Goal: Task Accomplishment & Management: Manage account settings

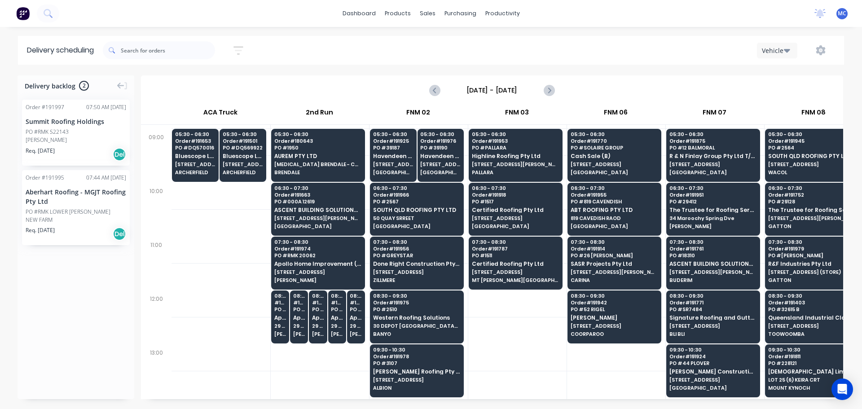
scroll to position [180, 0]
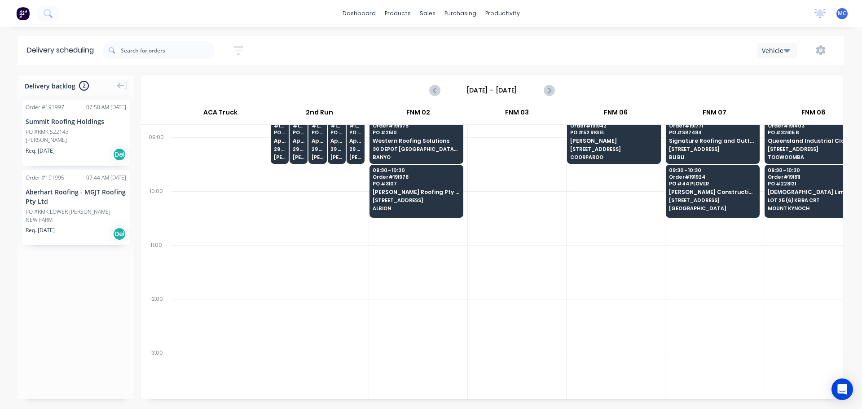
click at [778, 51] on div "Vehicle" at bounding box center [775, 50] width 26 height 9
click at [645, 92] on div "[DATE] - [DATE]" at bounding box center [492, 90] width 701 height 28
click at [241, 50] on icon "button" at bounding box center [238, 49] width 7 height 1
click at [187, 84] on input "[DATE] - [DATE]" at bounding box center [197, 84] width 84 height 13
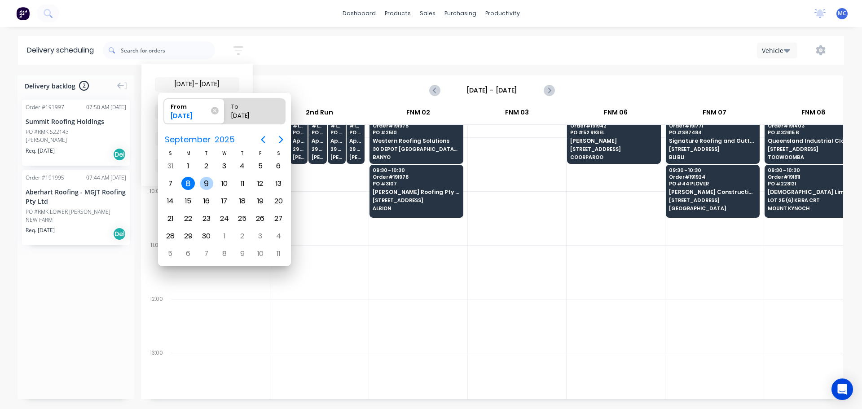
click at [206, 185] on div "9" at bounding box center [206, 183] width 13 height 13
type input "[DATE]"
radio input "false"
radio input "true"
click at [206, 185] on div "9" at bounding box center [206, 183] width 13 height 13
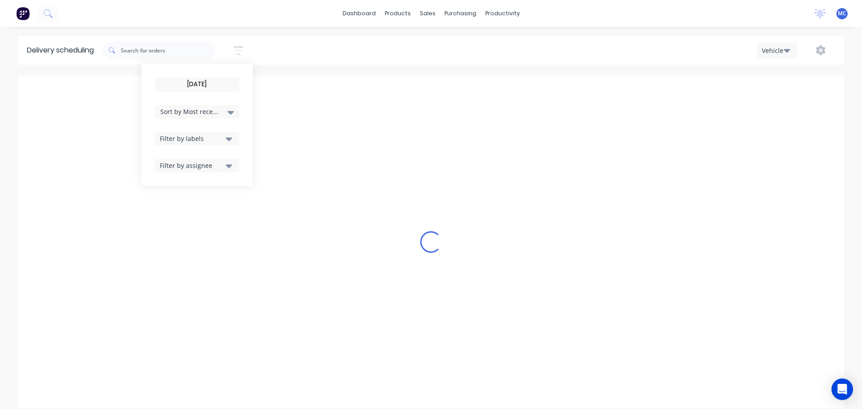
type input "[DATE] - [DATE]"
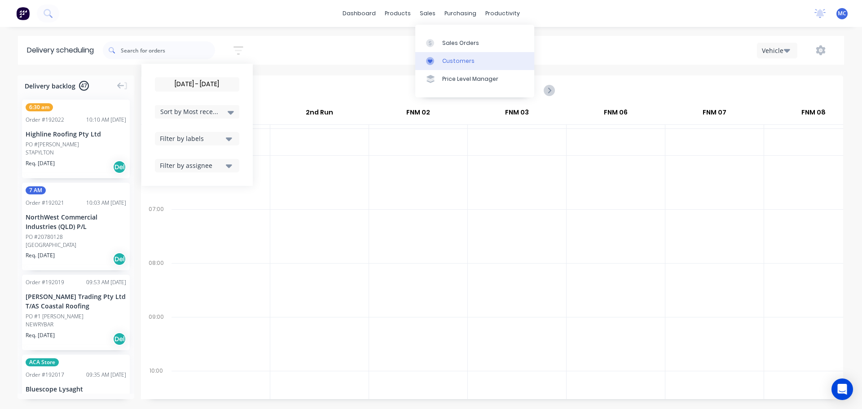
click at [463, 63] on div "Customers" at bounding box center [458, 61] width 32 height 8
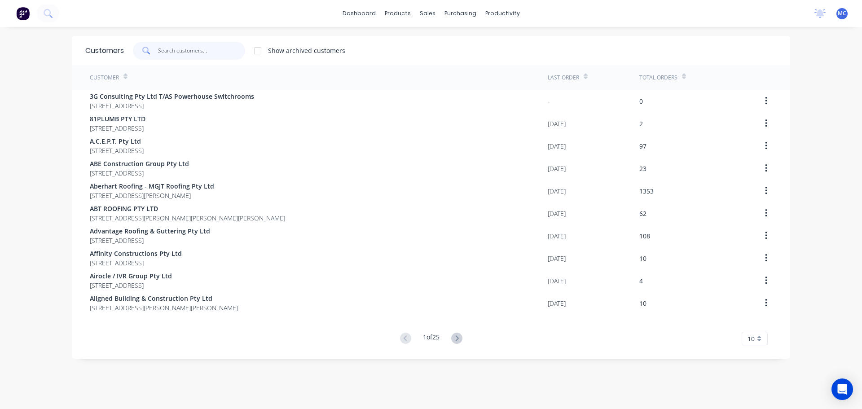
click at [174, 52] on input "text" at bounding box center [202, 51] width 88 height 18
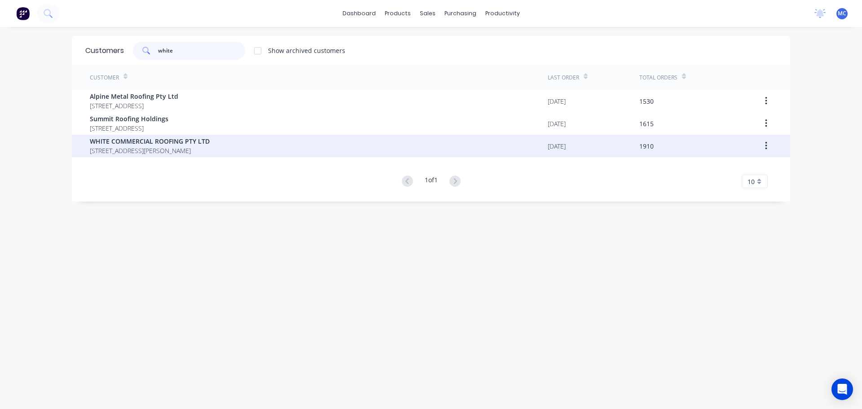
type input "white"
click at [156, 144] on span "WHITE COMMERCIAL ROOFING PTY LTD" at bounding box center [150, 141] width 120 height 9
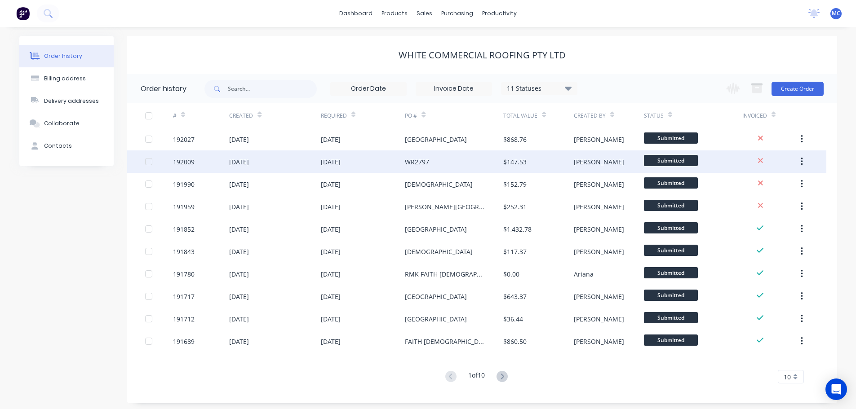
click at [435, 161] on div "WR2797" at bounding box center [454, 161] width 98 height 22
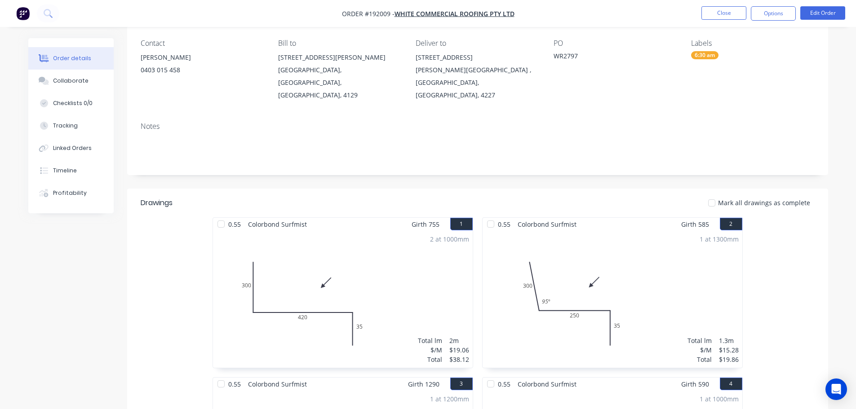
scroll to position [45, 0]
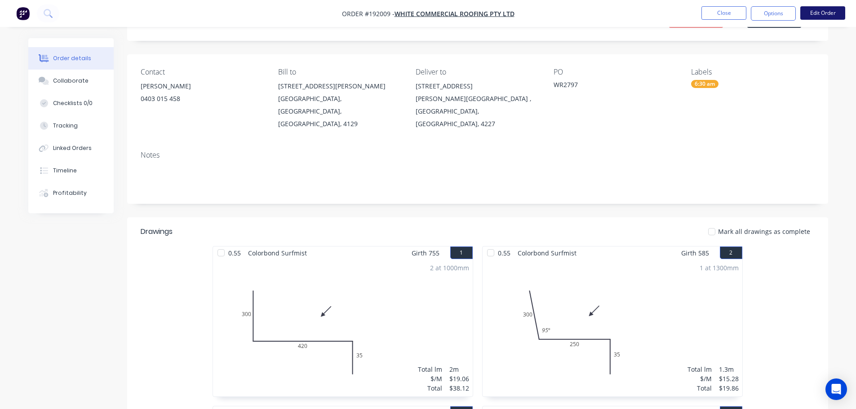
click at [829, 10] on button "Edit Order" at bounding box center [822, 12] width 45 height 13
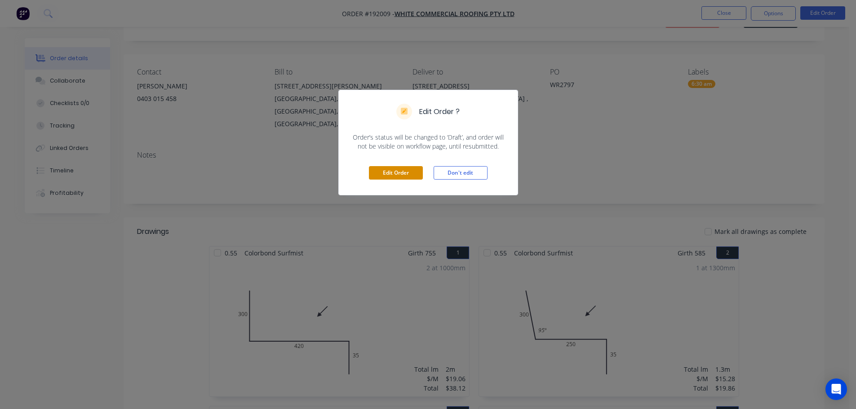
click at [392, 172] on button "Edit Order" at bounding box center [396, 172] width 54 height 13
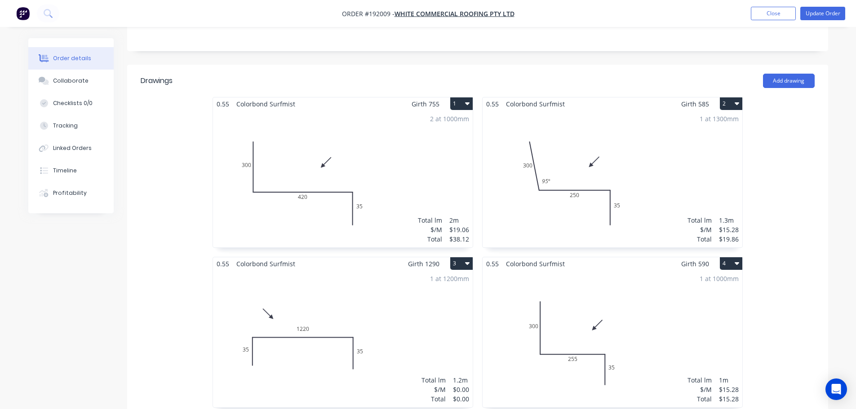
scroll to position [359, 0]
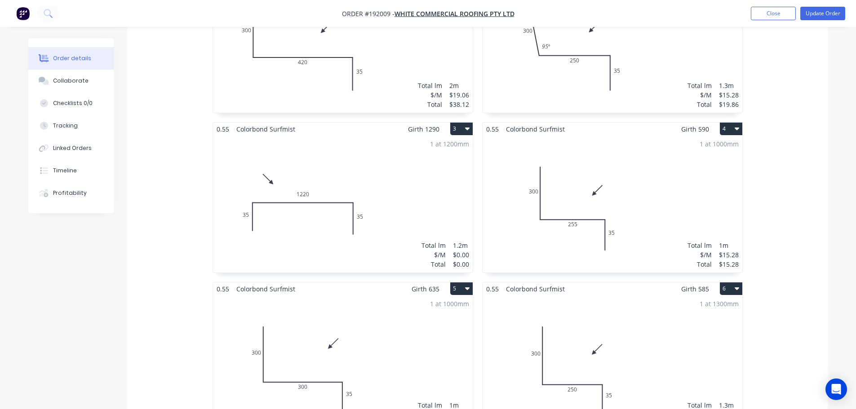
click at [468, 125] on icon "button" at bounding box center [467, 128] width 4 height 7
click at [406, 180] on div "Delete" at bounding box center [429, 186] width 69 height 13
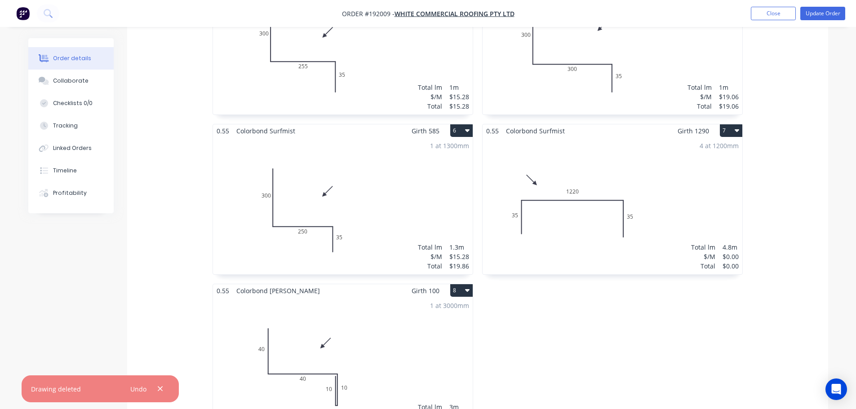
scroll to position [539, 0]
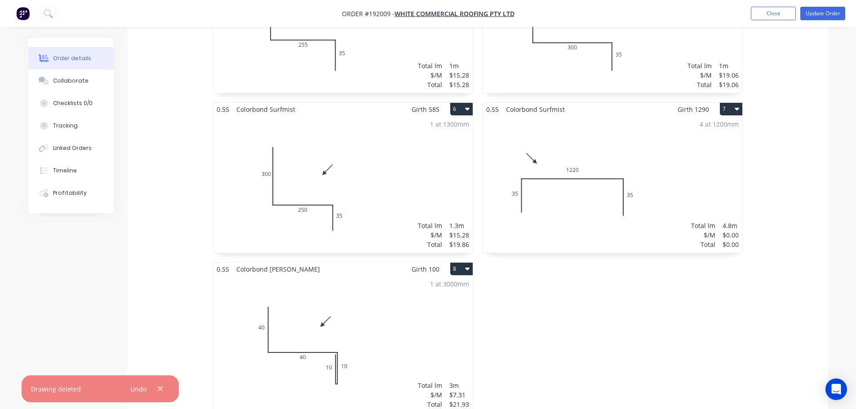
click at [650, 126] on div "4 at 1200mm Total lm $/M Total 4.8m $0.00 $0.00" at bounding box center [612, 184] width 260 height 137
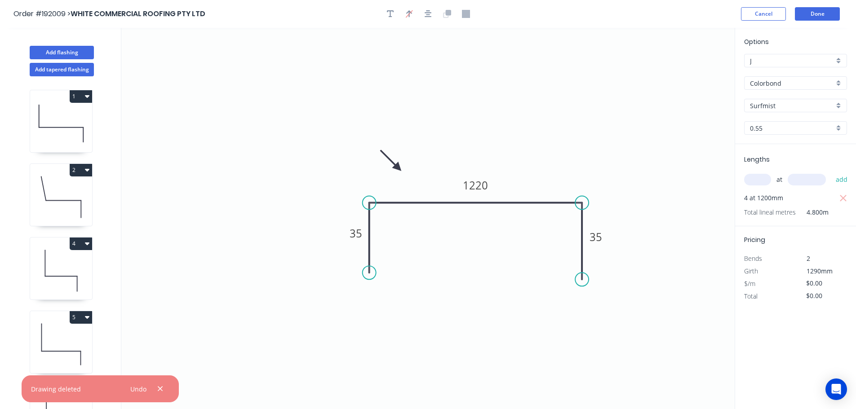
click at [844, 199] on icon "button" at bounding box center [843, 198] width 7 height 7
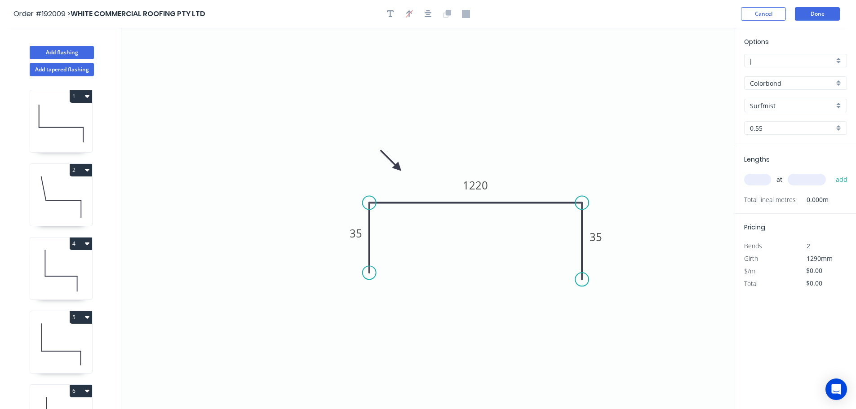
click at [758, 180] on input "text" at bounding box center [757, 180] width 27 height 12
type input "5"
type input "1200"
click at [831, 172] on button "add" at bounding box center [841, 179] width 21 height 15
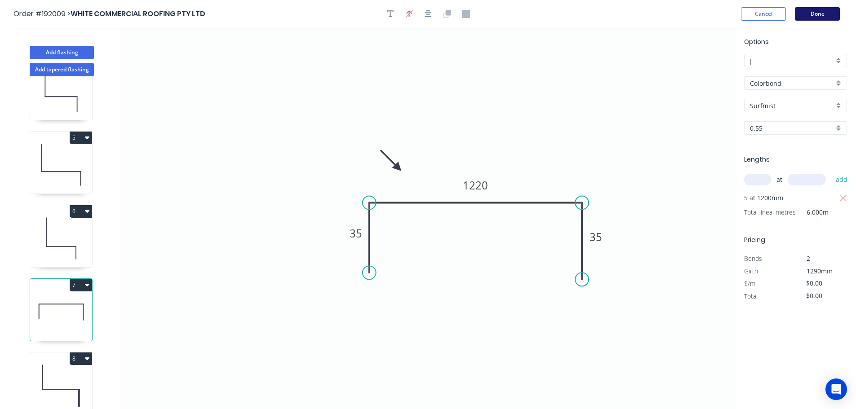
click at [822, 15] on button "Done" at bounding box center [817, 13] width 45 height 13
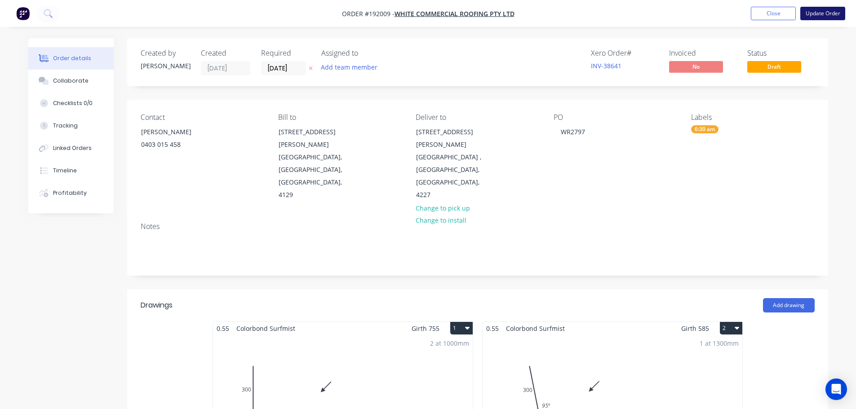
click at [824, 12] on button "Update Order" at bounding box center [822, 13] width 45 height 13
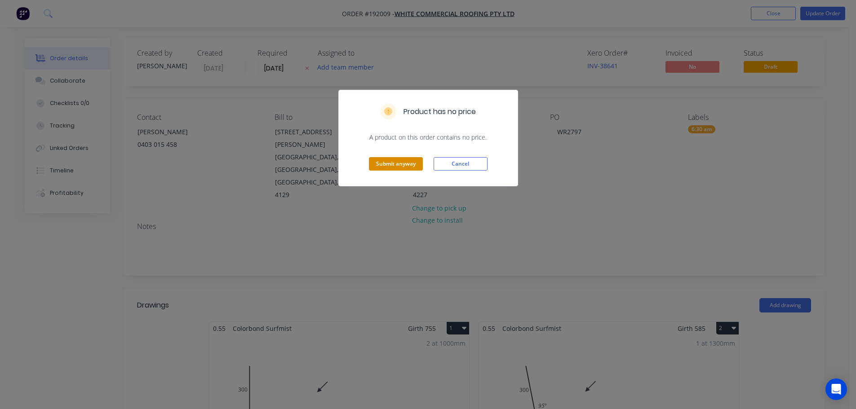
click at [400, 159] on button "Submit anyway" at bounding box center [396, 163] width 54 height 13
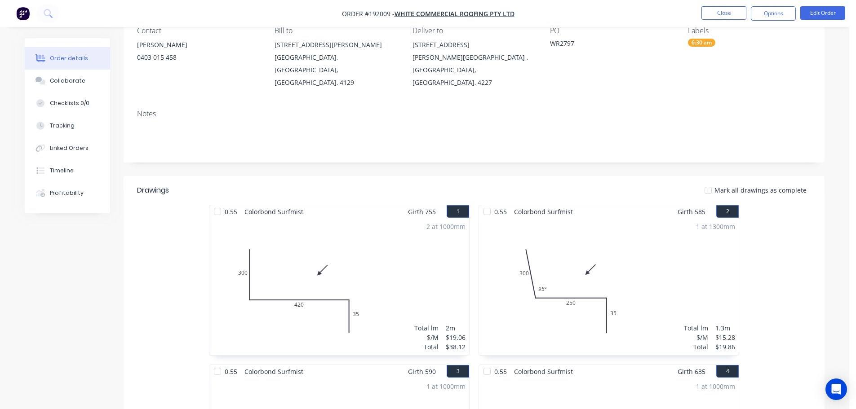
scroll to position [90, 0]
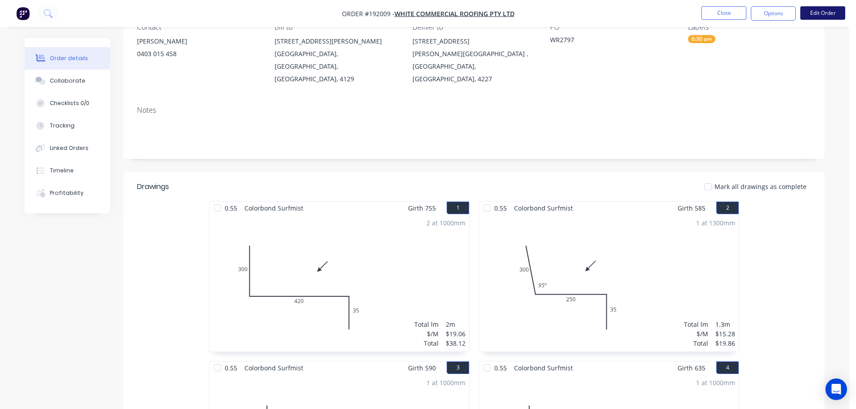
click at [825, 12] on button "Edit Order" at bounding box center [822, 12] width 45 height 13
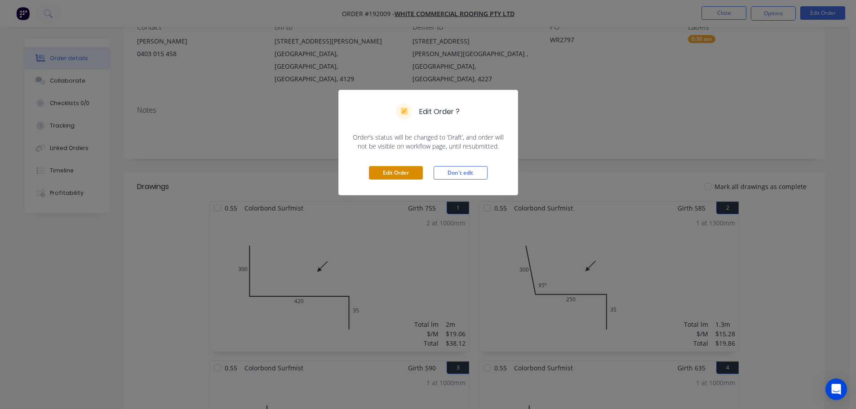
click at [406, 173] on button "Edit Order" at bounding box center [396, 172] width 54 height 13
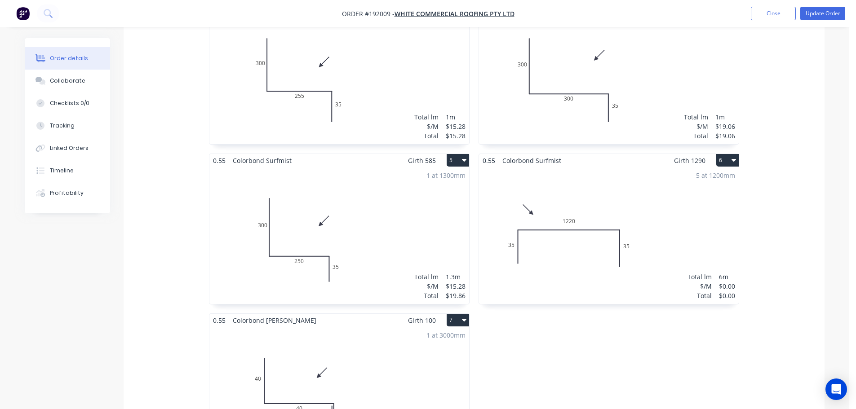
scroll to position [494, 0]
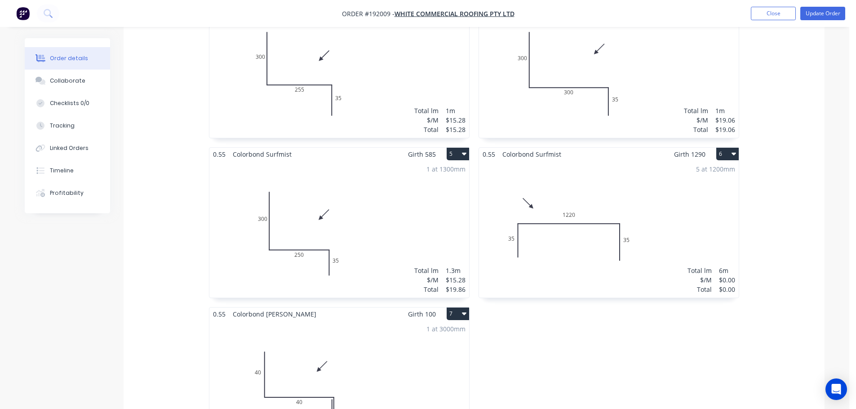
click at [624, 189] on div "5 at 1200mm Total lm $/M Total 6m $0.00 $0.00" at bounding box center [609, 229] width 260 height 137
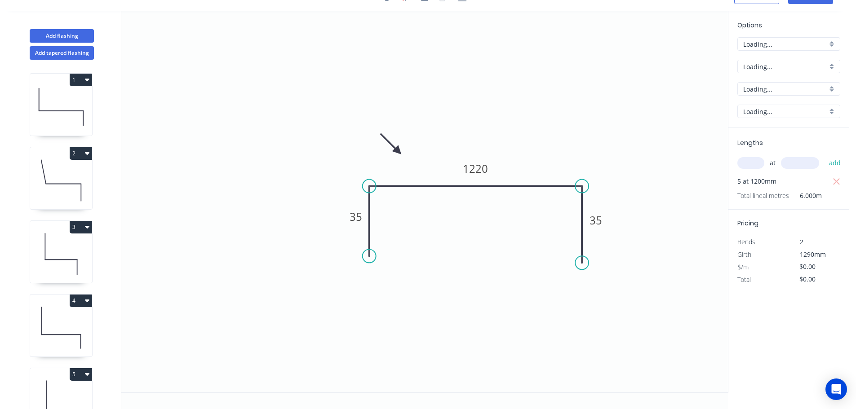
scroll to position [17, 0]
click at [837, 181] on icon "button" at bounding box center [836, 181] width 7 height 7
click at [746, 162] on input "text" at bounding box center [750, 163] width 27 height 12
type input "2"
type input "1200"
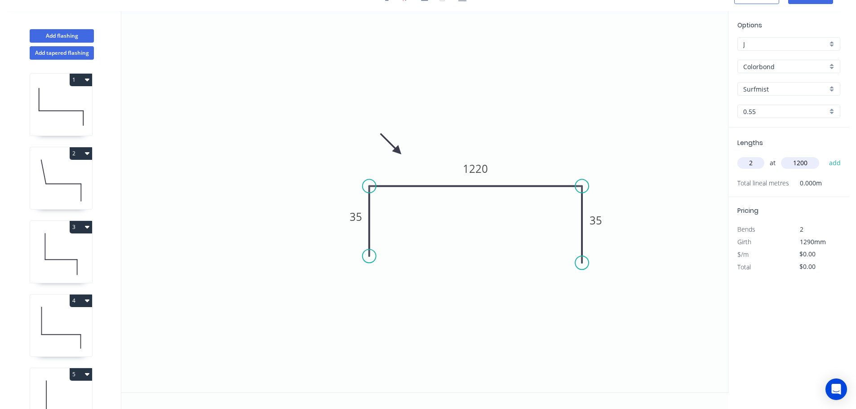
click at [824, 155] on button "add" at bounding box center [834, 162] width 21 height 15
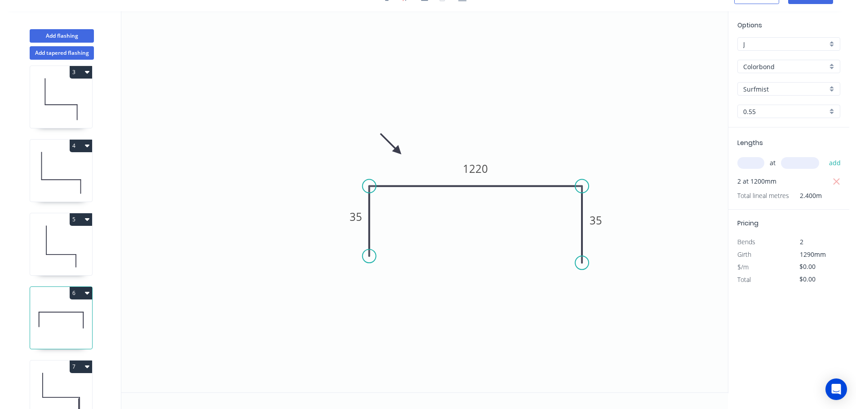
scroll to position [186, 0]
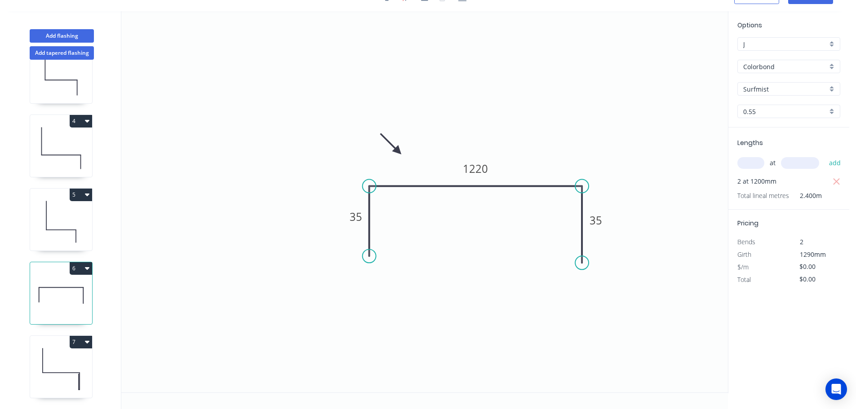
click at [86, 265] on icon "button" at bounding box center [87, 268] width 4 height 7
click at [34, 284] on div "Duplicate" at bounding box center [49, 290] width 69 height 13
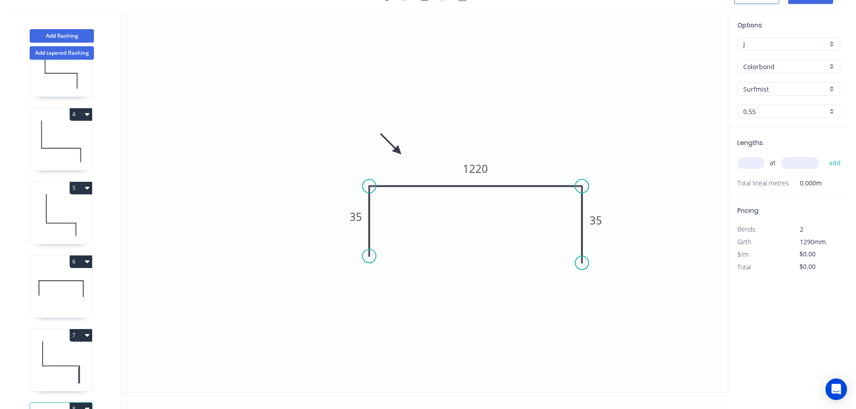
click at [750, 162] on input "text" at bounding box center [750, 163] width 27 height 12
type input "5"
type input "1200"
click at [824, 155] on button "add" at bounding box center [834, 162] width 21 height 15
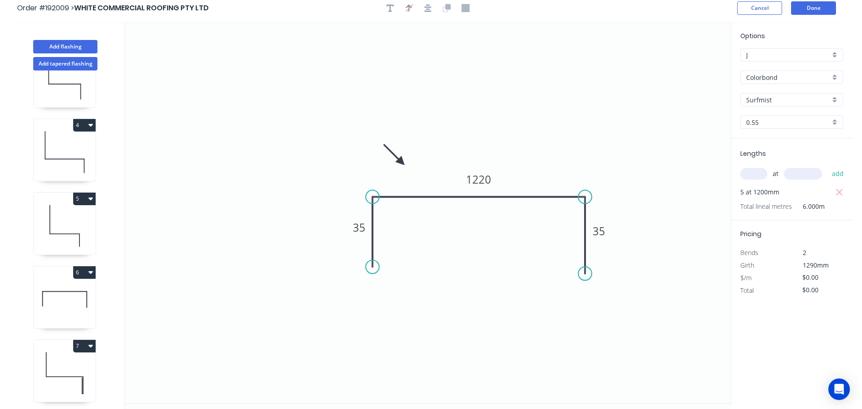
scroll to position [0, 0]
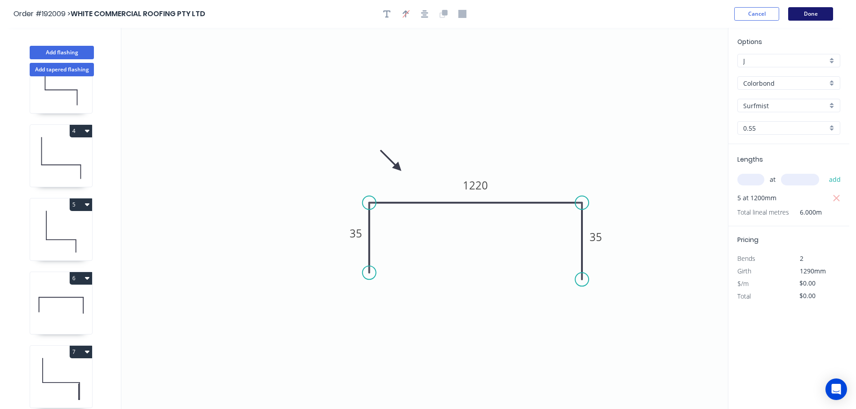
click at [812, 9] on button "Done" at bounding box center [810, 13] width 45 height 13
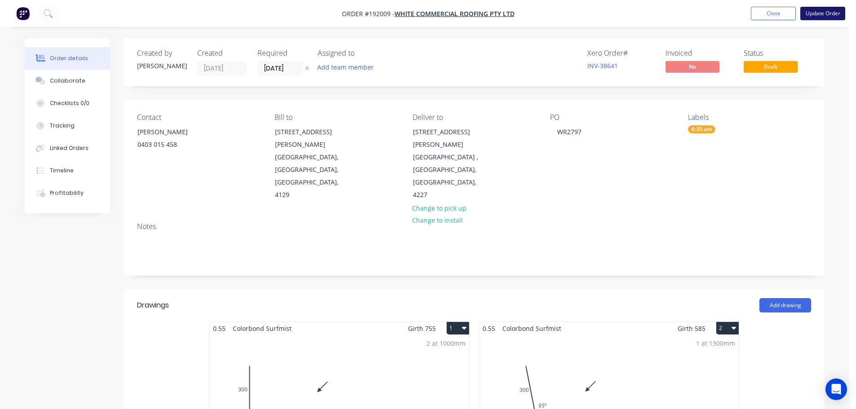
click at [825, 13] on button "Update Order" at bounding box center [822, 13] width 45 height 13
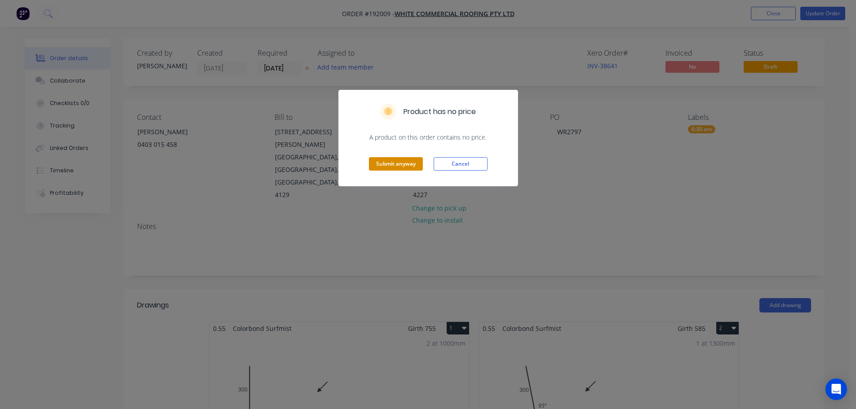
click at [389, 160] on button "Submit anyway" at bounding box center [396, 163] width 54 height 13
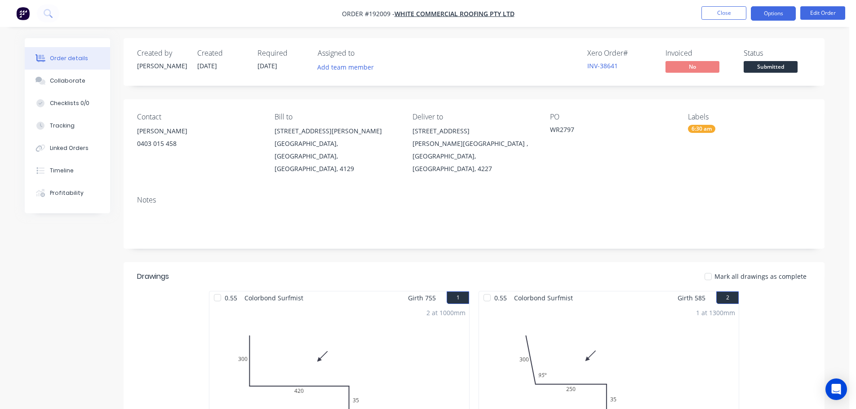
click at [764, 13] on button "Options" at bounding box center [773, 13] width 45 height 14
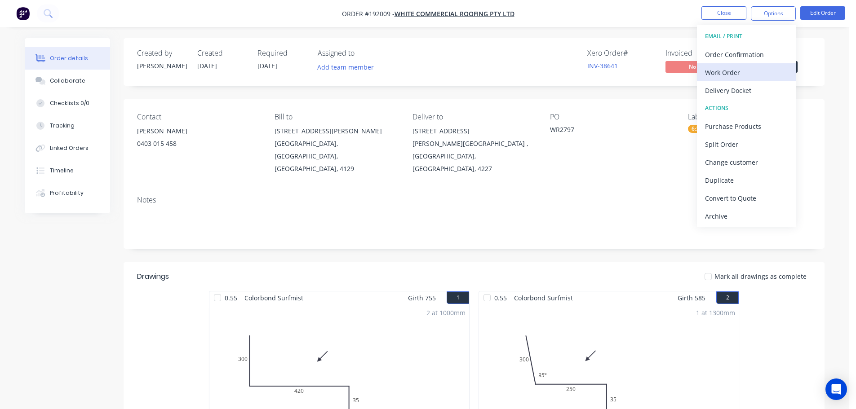
click at [711, 72] on div "Work Order" at bounding box center [746, 72] width 83 height 13
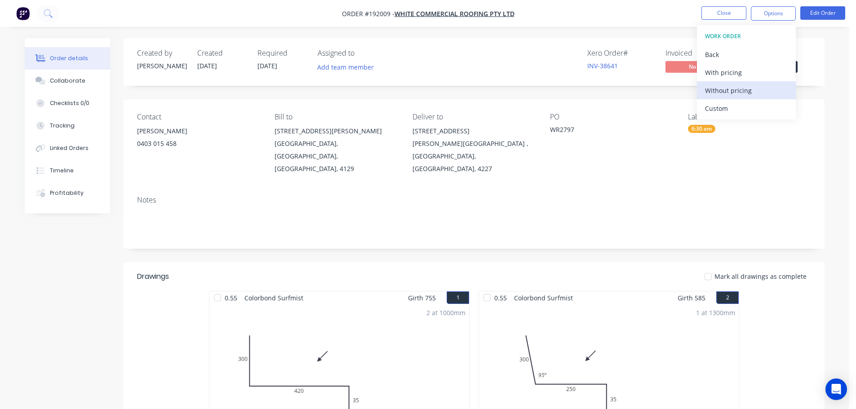
click at [719, 88] on div "Without pricing" at bounding box center [746, 90] width 83 height 13
click at [631, 159] on div "PO WR2797" at bounding box center [611, 144] width 123 height 62
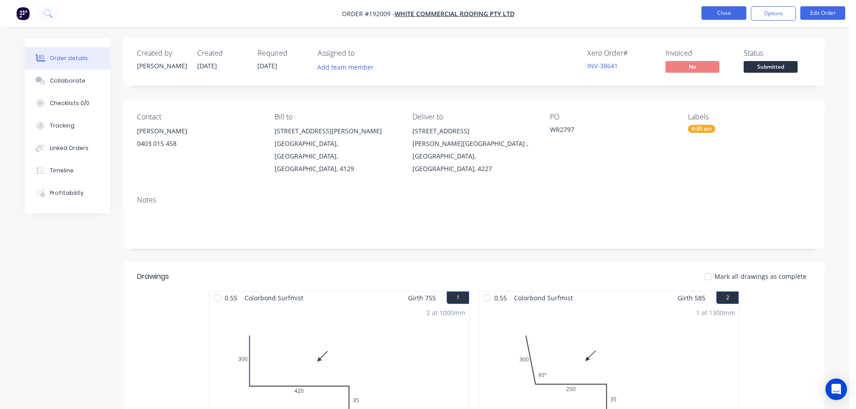
click at [724, 16] on button "Close" at bounding box center [723, 12] width 45 height 13
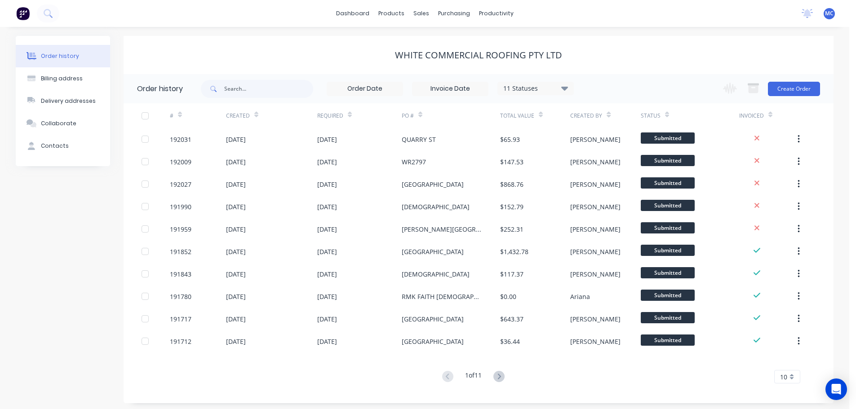
click at [831, 15] on span "MC" at bounding box center [829, 13] width 9 height 8
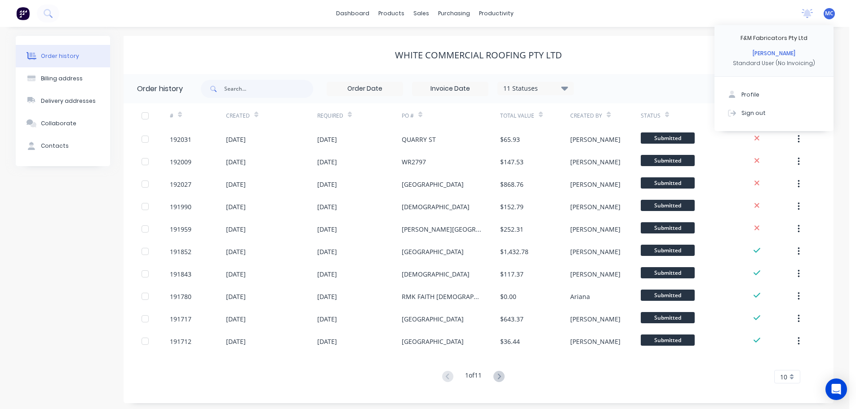
click at [559, 24] on div "dashboard products sales purchasing productivity dashboard products Product Cat…" at bounding box center [424, 13] width 849 height 27
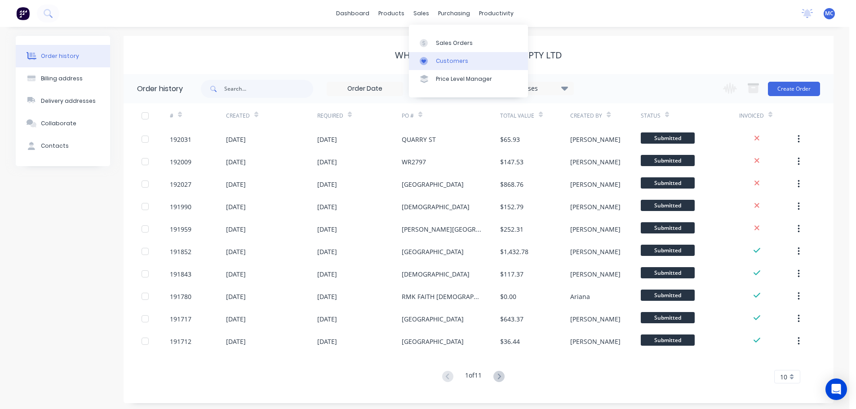
click at [450, 59] on div "Customers" at bounding box center [452, 61] width 32 height 8
